Goal: Task Accomplishment & Management: Complete application form

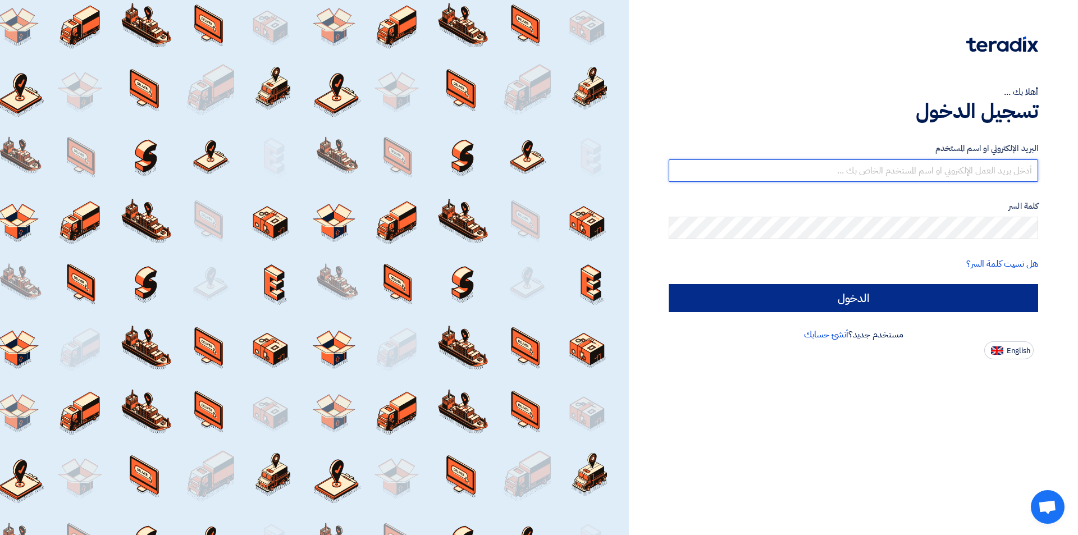
type input "[EMAIL_ADDRESS][PERSON_NAME][DOMAIN_NAME]"
click at [883, 302] on input "الدخول" at bounding box center [853, 298] width 369 height 28
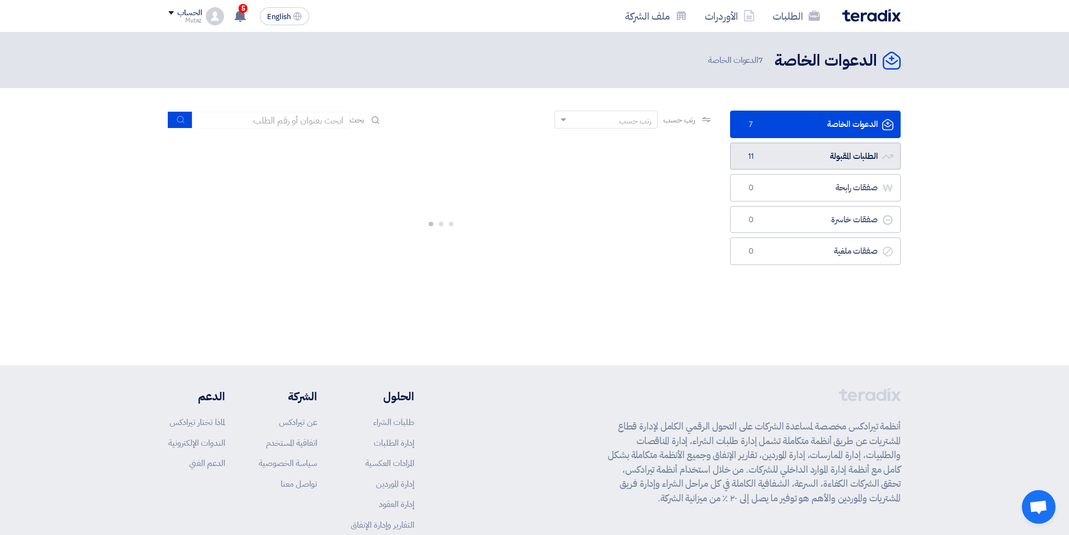
click at [772, 151] on link "الطلبات المقبولة الطلبات المقبولة 11" at bounding box center [815, 157] width 171 height 28
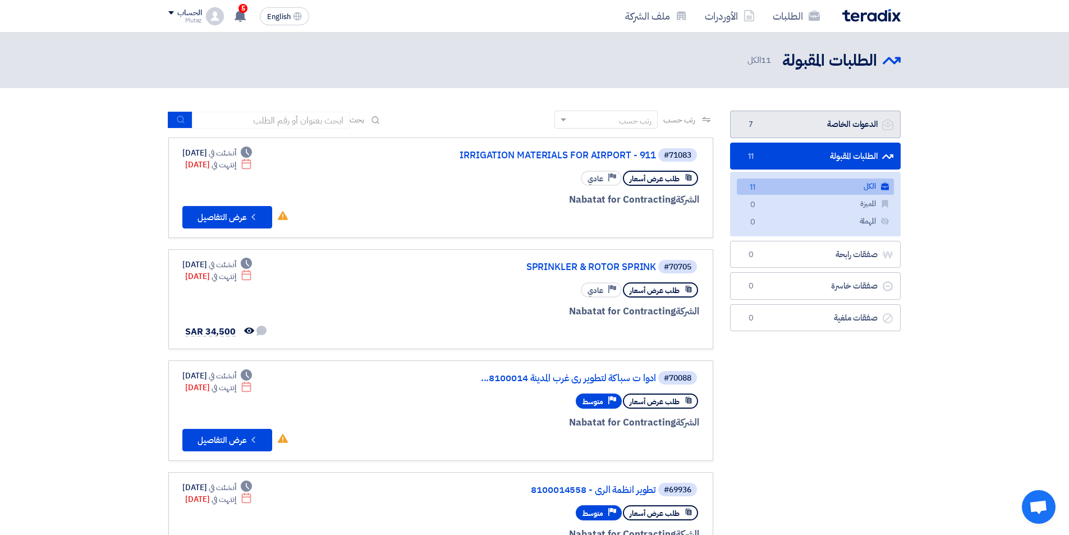
click at [802, 114] on link "الدعوات الخاصة الدعوات الخاصة 7" at bounding box center [815, 125] width 171 height 28
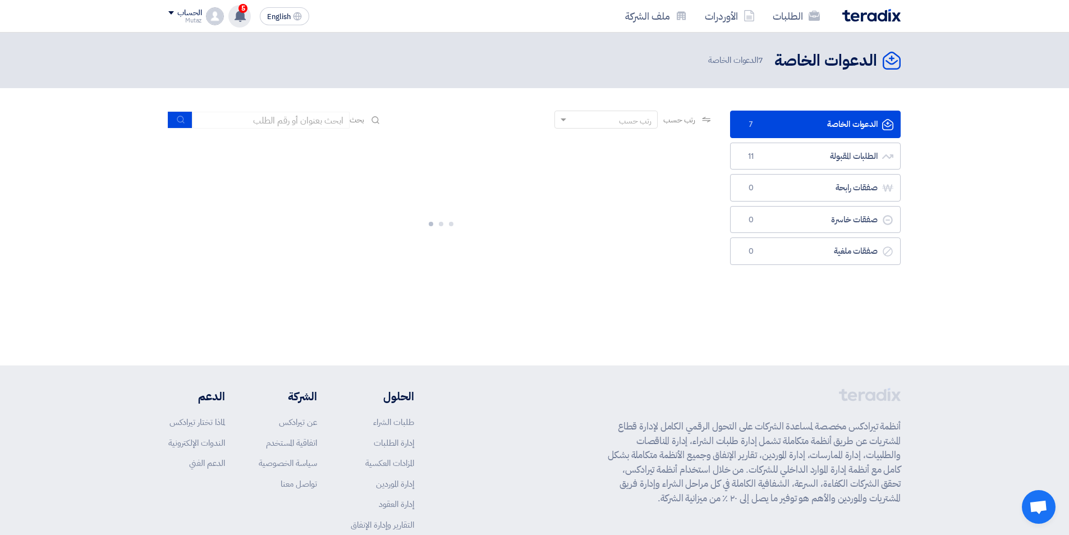
click at [237, 16] on use at bounding box center [240, 16] width 11 height 12
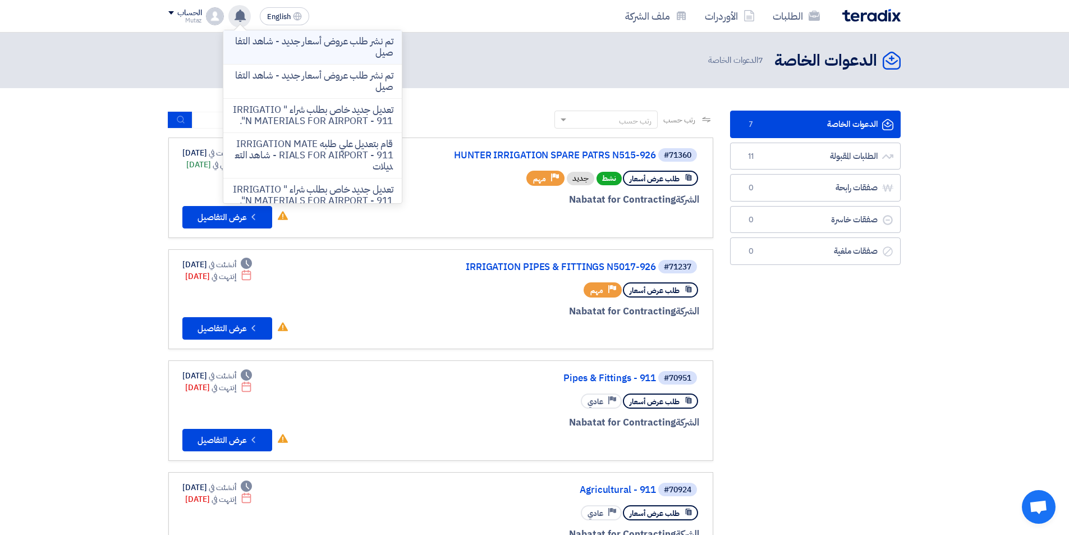
click at [285, 47] on p "تم نشر طلب عروض أسعار جديد - شاهد التفاصيل" at bounding box center [312, 47] width 161 height 22
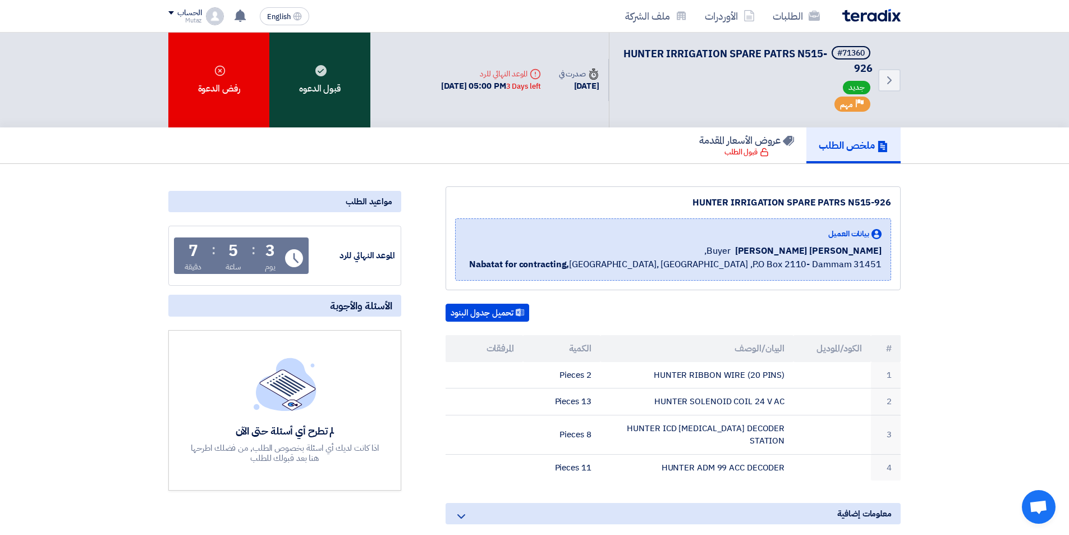
click at [312, 111] on div "قبول الدعوه" at bounding box center [319, 80] width 101 height 95
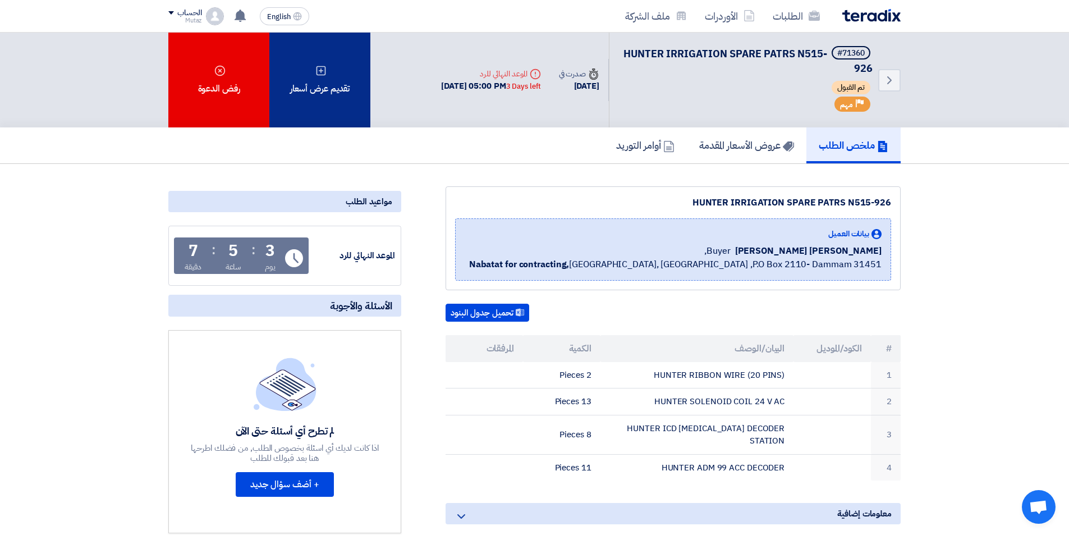
click at [308, 91] on div "تقديم عرض أسعار" at bounding box center [319, 80] width 101 height 95
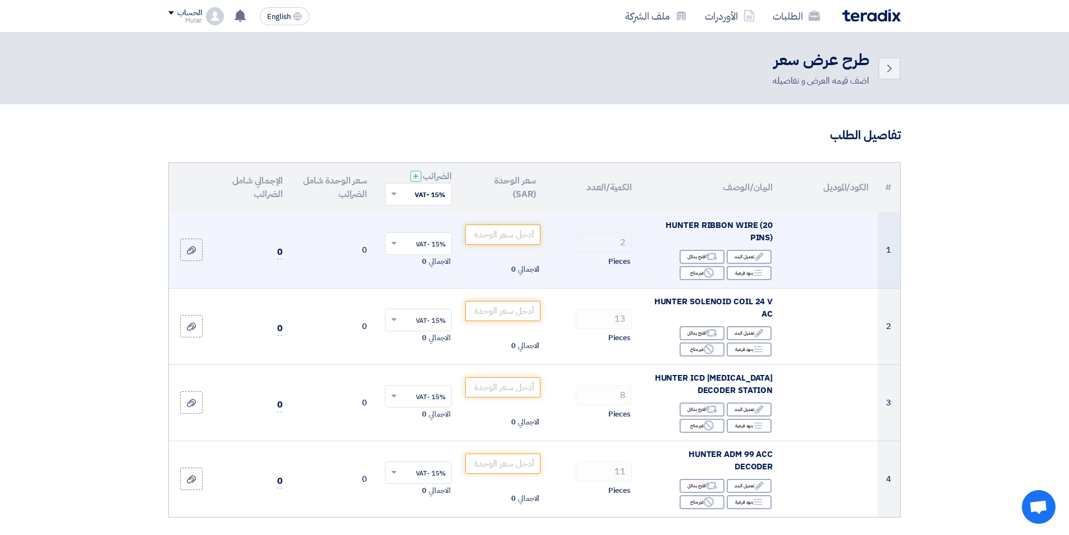
scroll to position [56, 0]
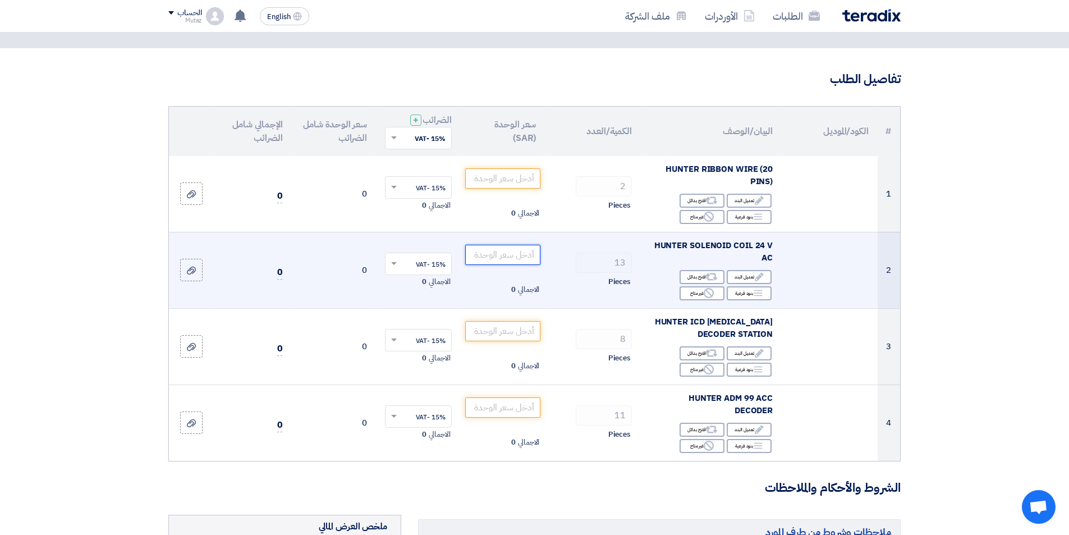
click at [481, 249] on input "number" at bounding box center [503, 255] width 76 height 20
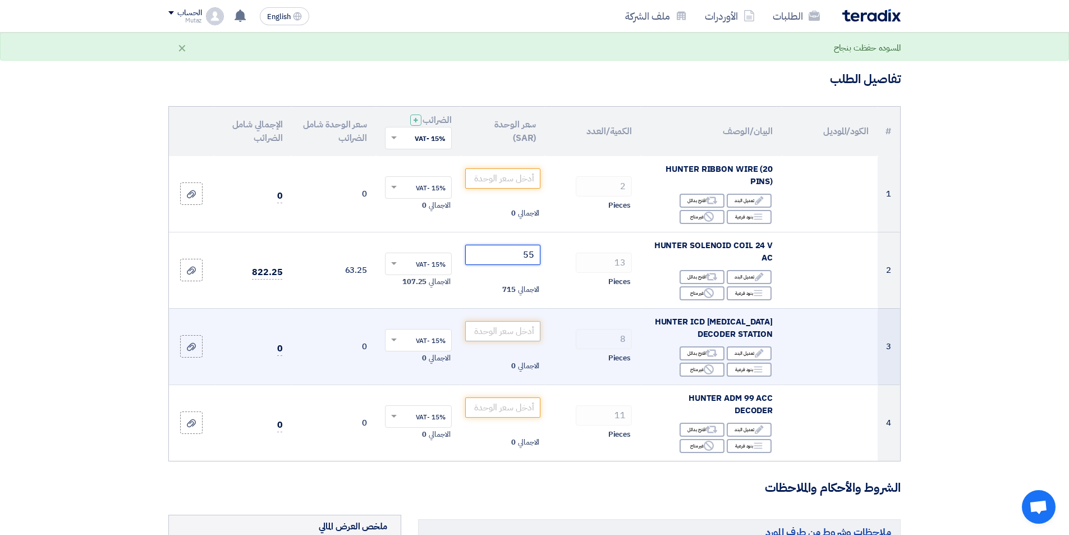
type input "55"
click at [498, 338] on input "number" at bounding box center [503, 331] width 76 height 20
type input "2"
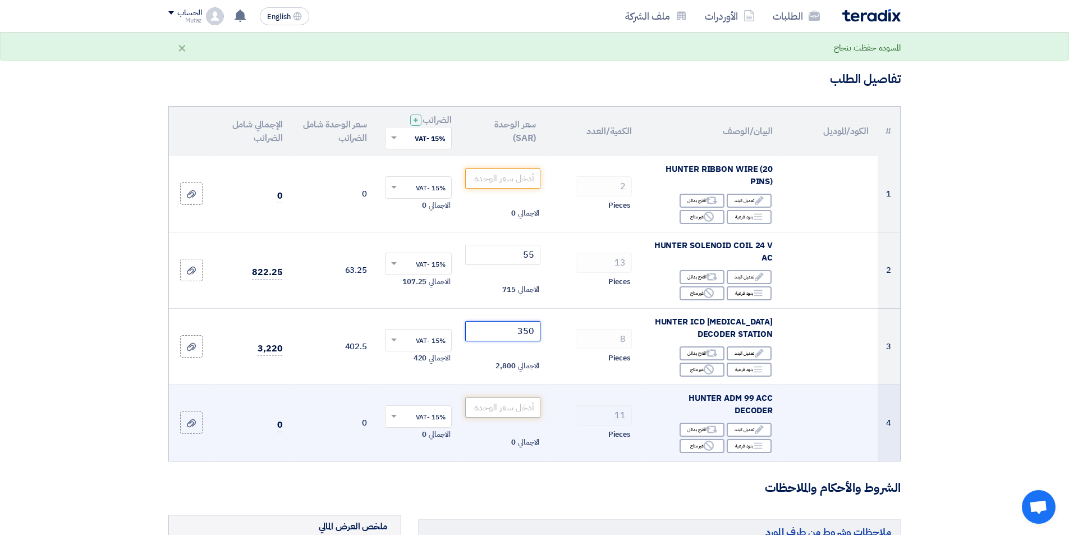
type input "350"
click at [511, 411] on input "number" at bounding box center [503, 407] width 76 height 20
type input "4"
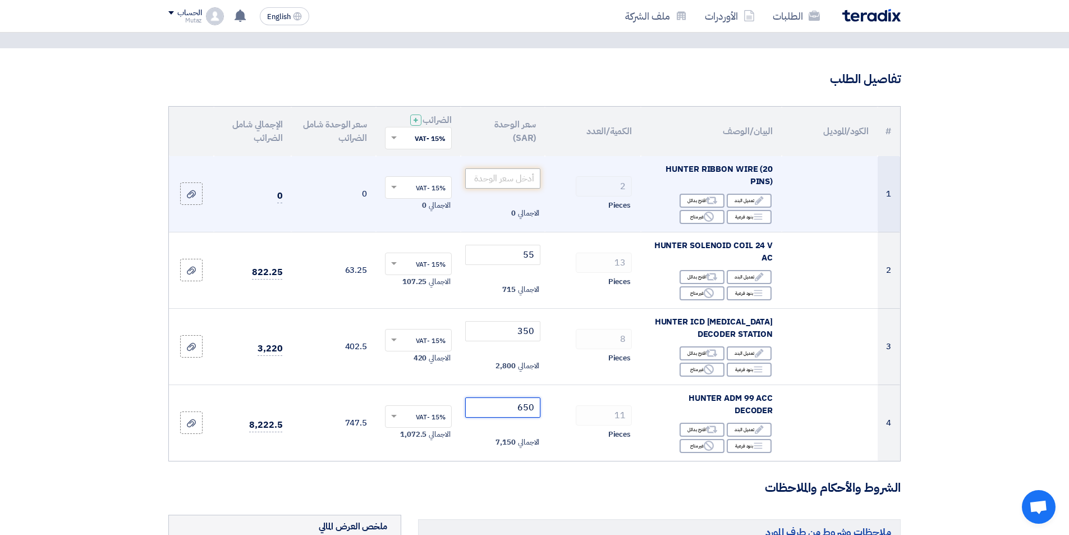
type input "650"
click at [521, 182] on input "number" at bounding box center [503, 178] width 76 height 20
drag, startPoint x: 672, startPoint y: 169, endPoint x: 806, endPoint y: 162, distance: 133.2
click at [806, 162] on tr "1 HUNTER RIBBON WIRE (20 PINS) Edit تعديل البند Alternative اقترح بدائل Breakdo…" at bounding box center [534, 194] width 731 height 76
drag, startPoint x: 774, startPoint y: 181, endPoint x: 713, endPoint y: 170, distance: 61.8
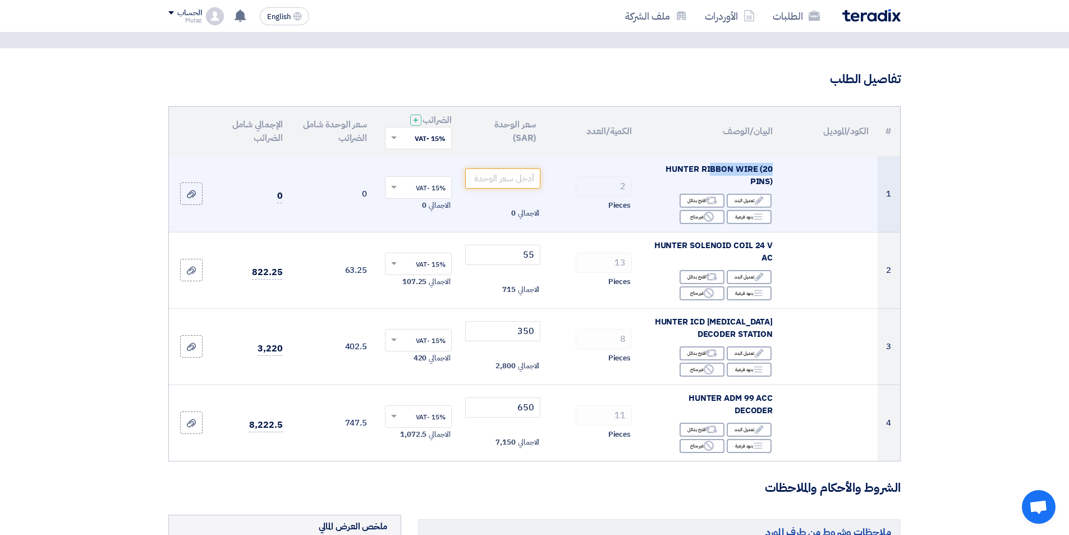
click at [710, 163] on td "HUNTER RIBBON WIRE (20 PINS) Edit تعديل البند Alternative اقترح بدائل Breakdown…" at bounding box center [711, 194] width 141 height 76
drag, startPoint x: 744, startPoint y: 182, endPoint x: 666, endPoint y: 170, distance: 79.6
click at [666, 170] on div "HUNTER RIBBON WIRE (20 PINS)" at bounding box center [711, 175] width 123 height 25
click at [673, 170] on span "HUNTER RIBBON WIRE (20 PINS)" at bounding box center [719, 175] width 107 height 25
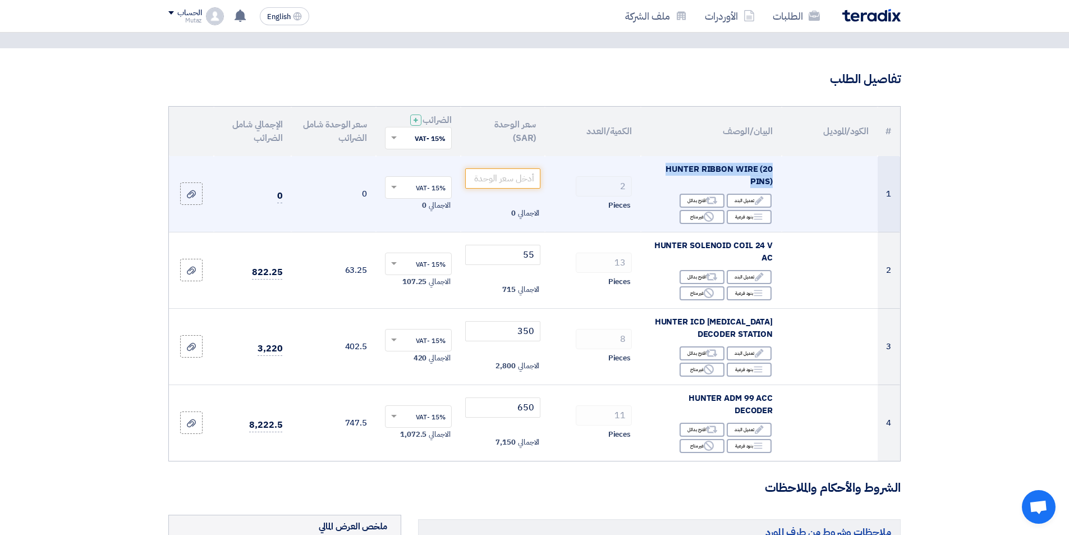
click at [674, 170] on span "HUNTER RIBBON WIRE (20 PINS)" at bounding box center [719, 175] width 107 height 25
copy td "HUNTER RIBBON WIRE (20 PINS)"
click at [508, 171] on input "number" at bounding box center [503, 178] width 76 height 20
type input "100"
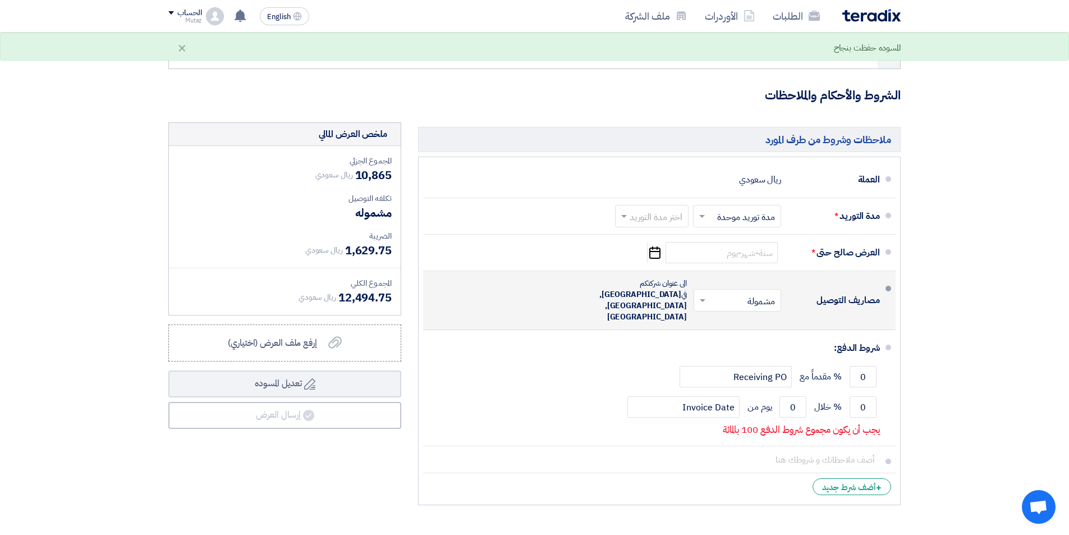
scroll to position [449, 0]
